Goal: Transaction & Acquisition: Purchase product/service

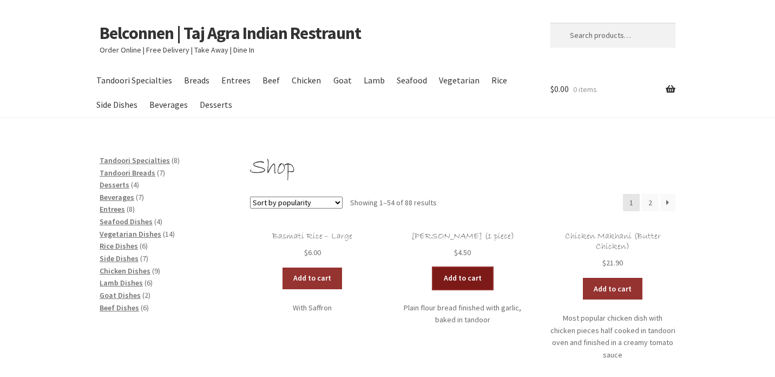
click at [469, 274] on link "Add to cart" at bounding box center [463, 278] width 60 height 22
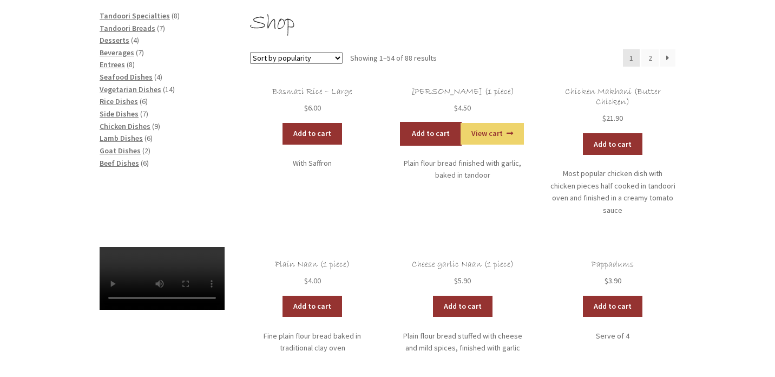
scroll to position [154, 0]
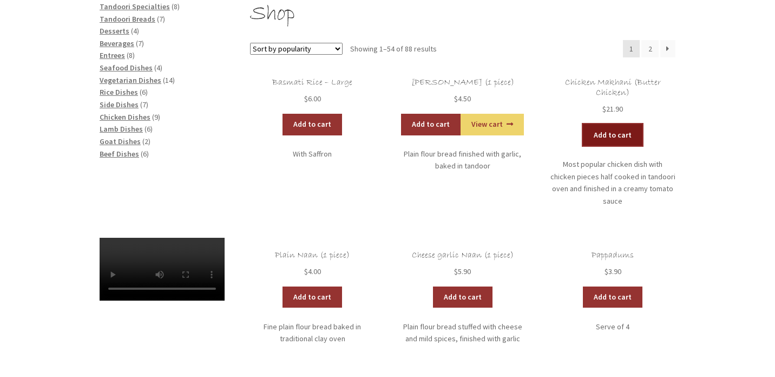
click at [608, 136] on link "Add to cart" at bounding box center [613, 135] width 60 height 22
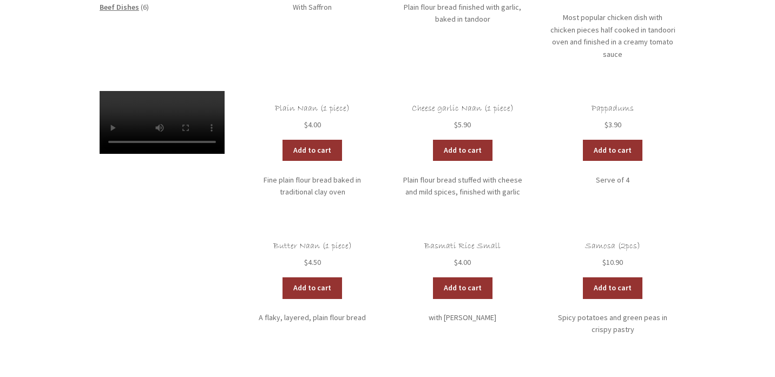
scroll to position [301, 0]
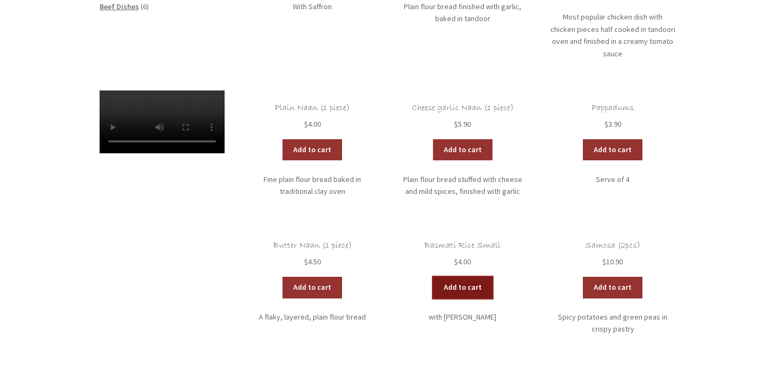
click at [458, 276] on link "Add to cart" at bounding box center [463, 287] width 60 height 22
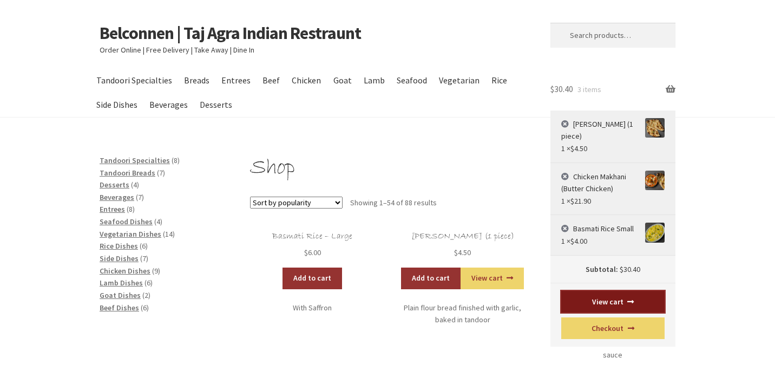
click at [623, 295] on link "View cart" at bounding box center [613, 302] width 104 height 22
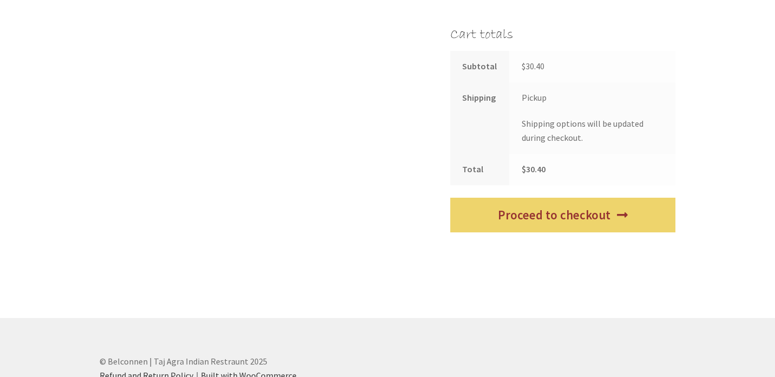
scroll to position [497, 0]
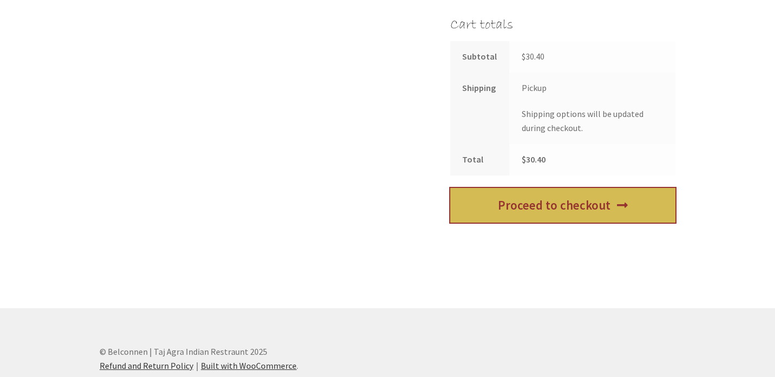
click at [554, 197] on link "Proceed to checkout" at bounding box center [562, 205] width 225 height 35
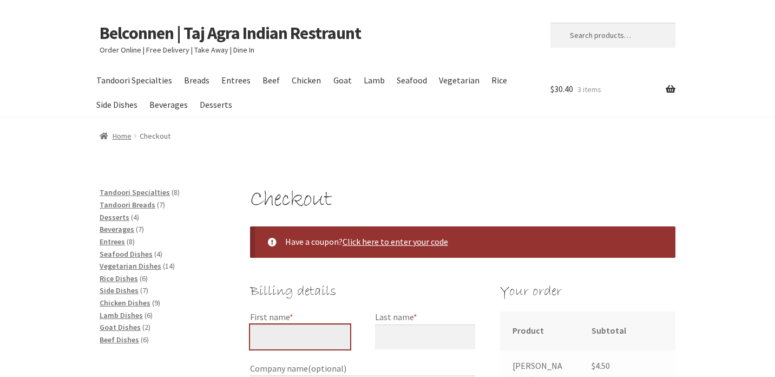
click at [312, 329] on input "First name *" at bounding box center [300, 336] width 100 height 25
type input "[PERSON_NAME]"
type input "Black"
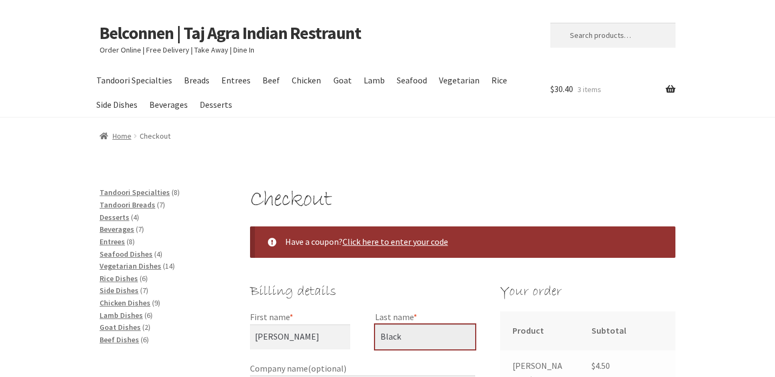
type input "[PERSON_NAME] [PERSON_NAME]"
type input "[STREET_ADDRESS]"
type input "Weetangera"
select select "ACT"
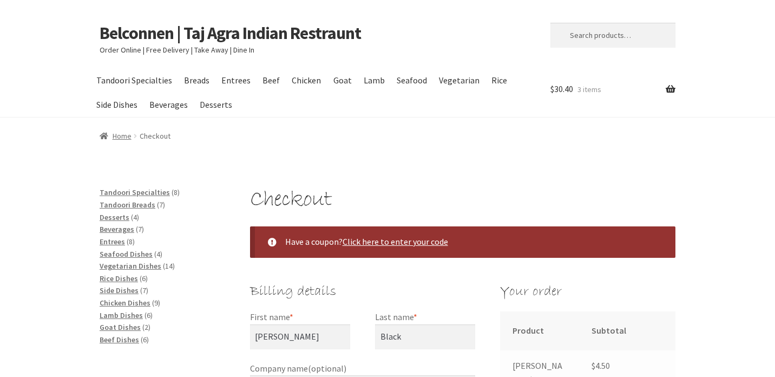
type input "2614"
type input "+61434906804"
type input "black.harry@outlook.com"
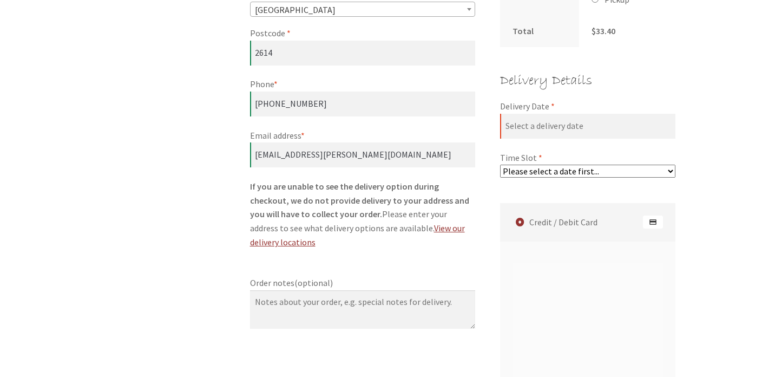
scroll to position [607, 0]
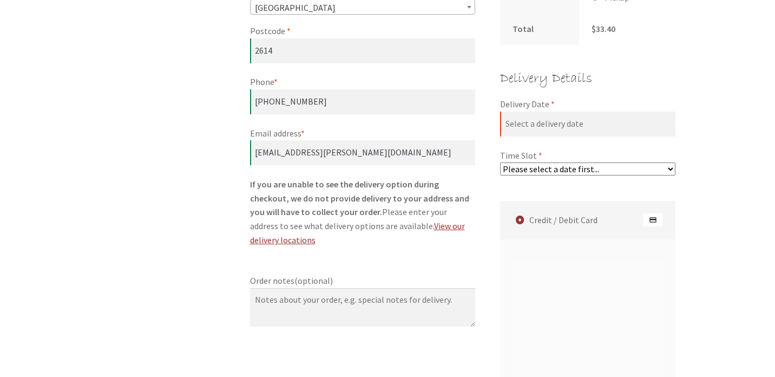
click at [556, 162] on select "Please select a date first..." at bounding box center [587, 168] width 175 height 13
click at [500, 162] on select "Please select a date first..." at bounding box center [587, 168] width 175 height 13
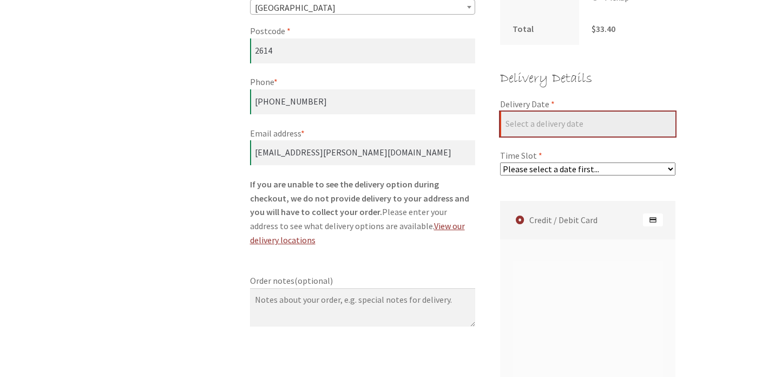
click at [545, 113] on input "Delivery Date *" at bounding box center [587, 123] width 175 height 25
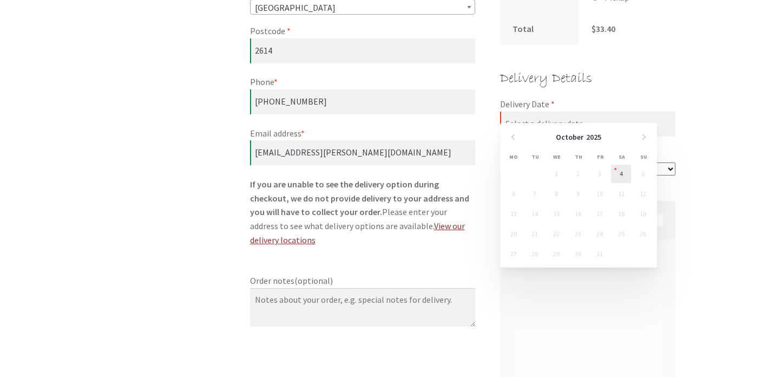
click at [623, 175] on link "4" at bounding box center [621, 173] width 20 height 18
type input "04/10/2025"
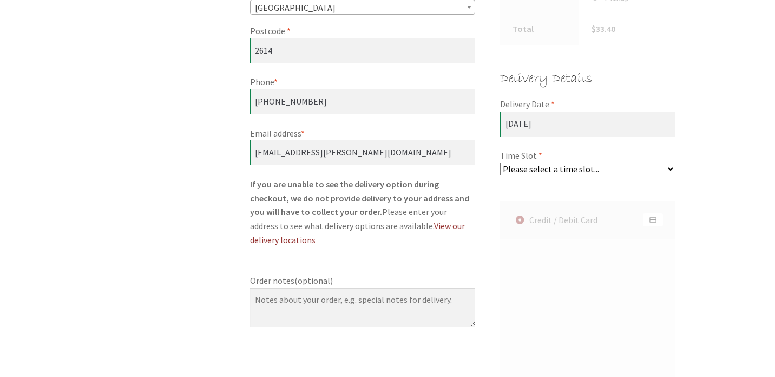
click at [566, 154] on div "Checkout" at bounding box center [587, 122] width 175 height 109
click at [566, 162] on select "Please select a time slot... 05:55 PM - 06:25 PM 06:25 PM - 06:55 PM 06:55 PM -…" at bounding box center [587, 168] width 175 height 13
select select "60c2ef62db861/1|0.00"
click at [500, 162] on select "Please select a time slot... 05:55 PM - 06:25 PM 06:25 PM - 06:55 PM 06:55 PM -…" at bounding box center [587, 168] width 175 height 13
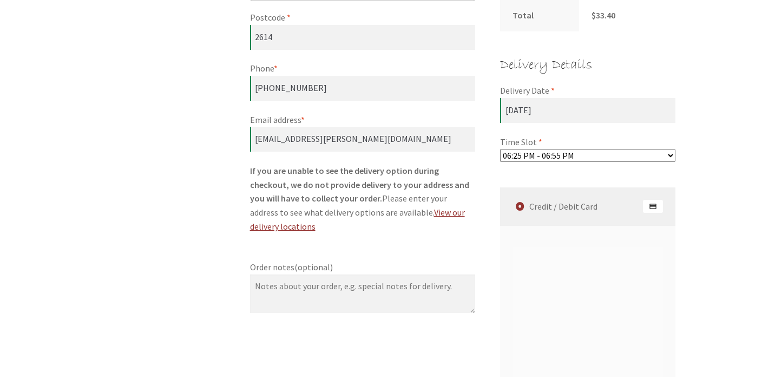
scroll to position [953, 0]
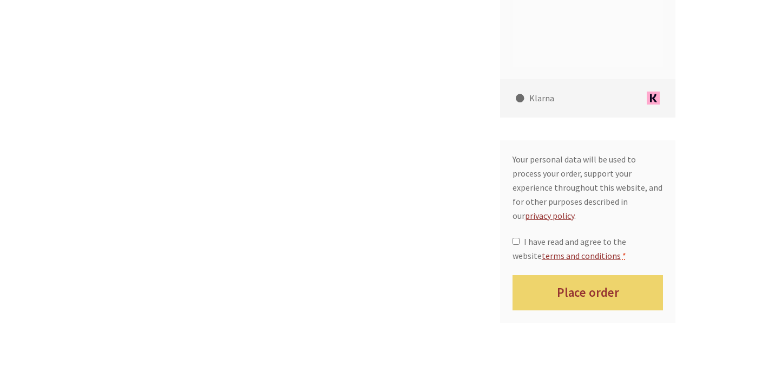
click at [524, 236] on span "I have read and agree to the website terms and conditions" at bounding box center [569, 248] width 114 height 25
click at [519, 238] on input "I have read and agree to the website terms and conditions *" at bounding box center [515, 241] width 7 height 7
checkbox input "true"
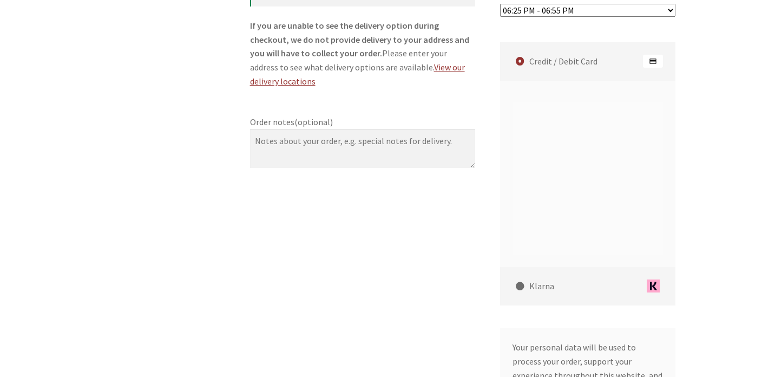
scroll to position [1065, 0]
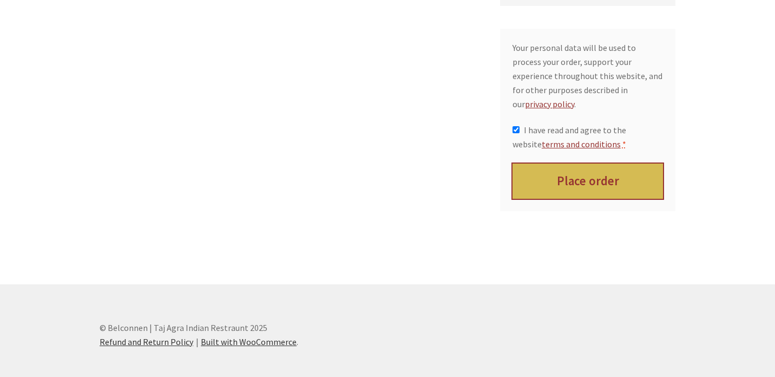
click at [563, 163] on button "Place order" at bounding box center [587, 180] width 151 height 35
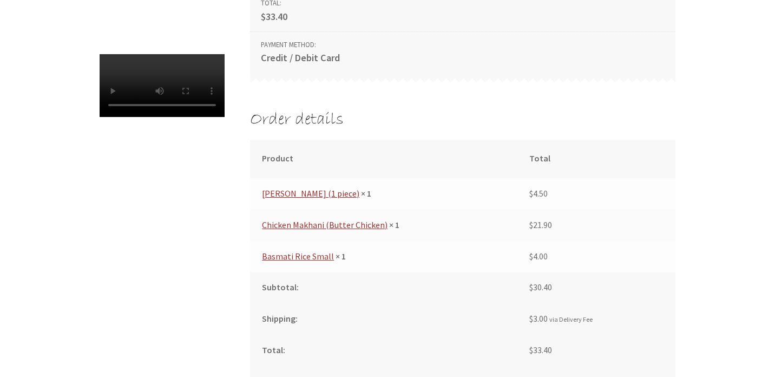
scroll to position [373, 0]
